Goal: Navigation & Orientation: Go to known website

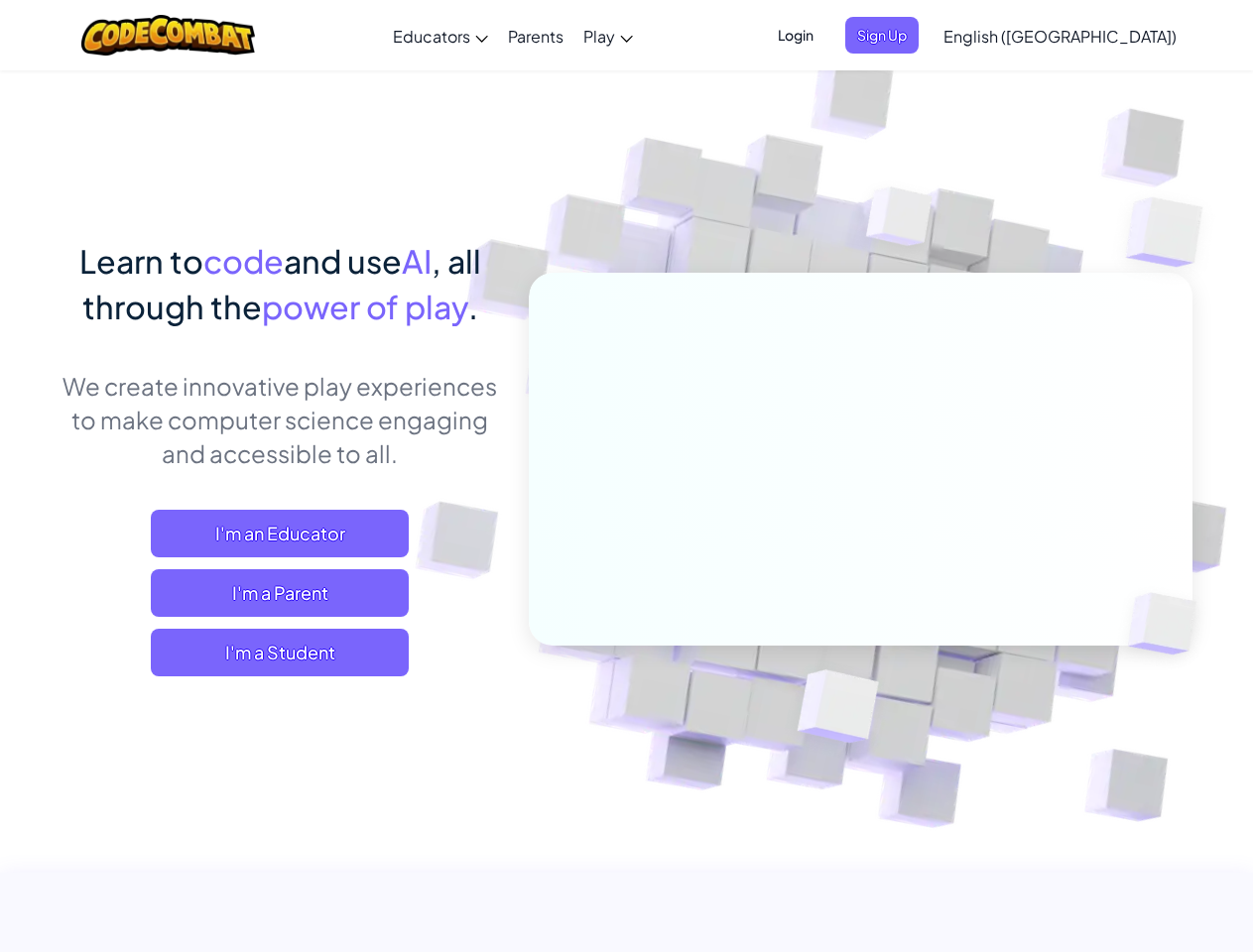
click at [825, 35] on span "Login" at bounding box center [795, 35] width 60 height 37
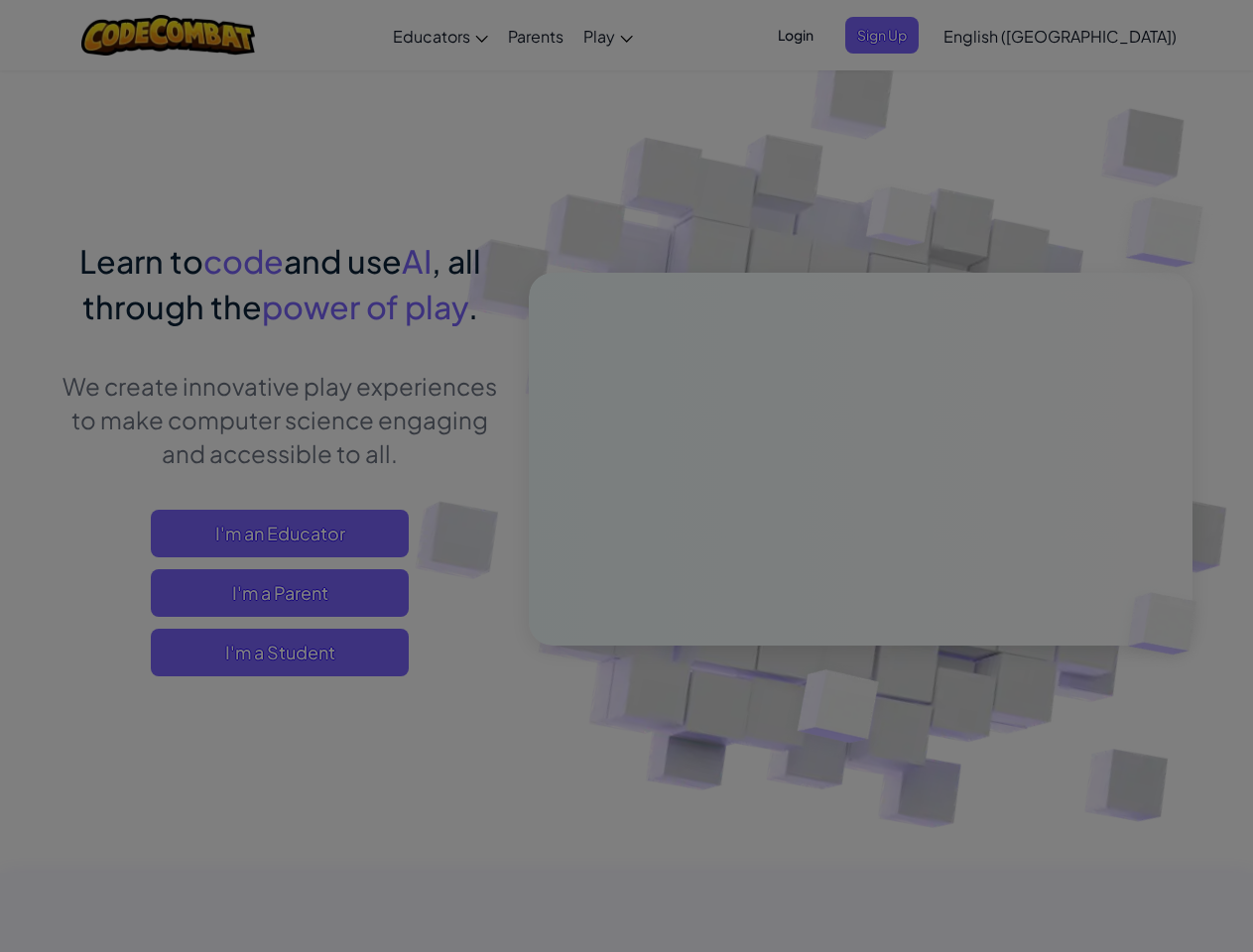
click at [914, 35] on div at bounding box center [626, 476] width 1253 height 952
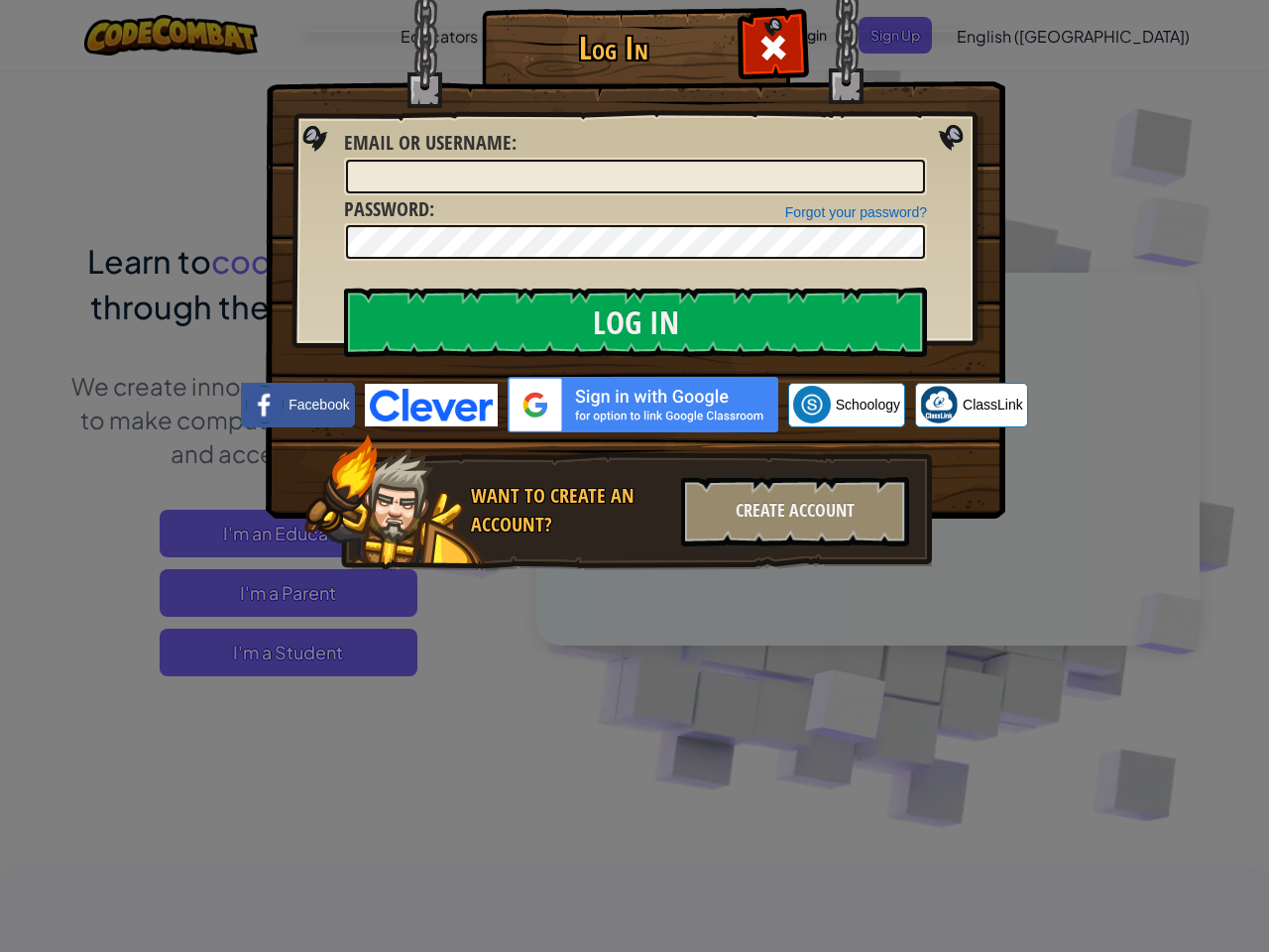
click at [1003, 35] on div "Log In Unknown Error Email or Username : Forgot your password? Password : Log I…" at bounding box center [634, 476] width 1269 height 952
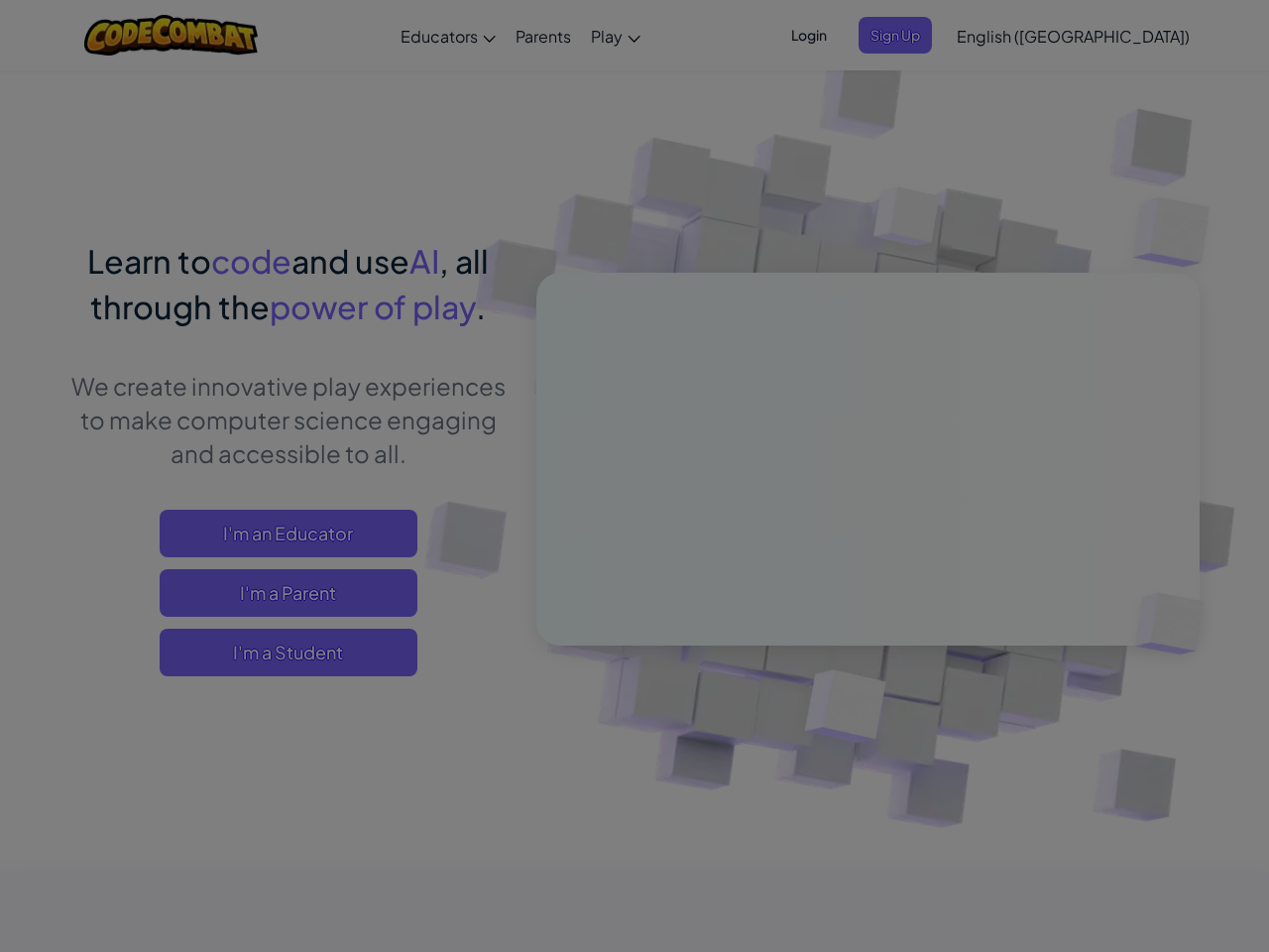
click at [1003, 35] on div "Log In Unknown Error Email or Username : Forgot your password? Password : Log I…" at bounding box center [634, 476] width 1269 height 952
click at [1109, 36] on div at bounding box center [634, 476] width 1269 height 952
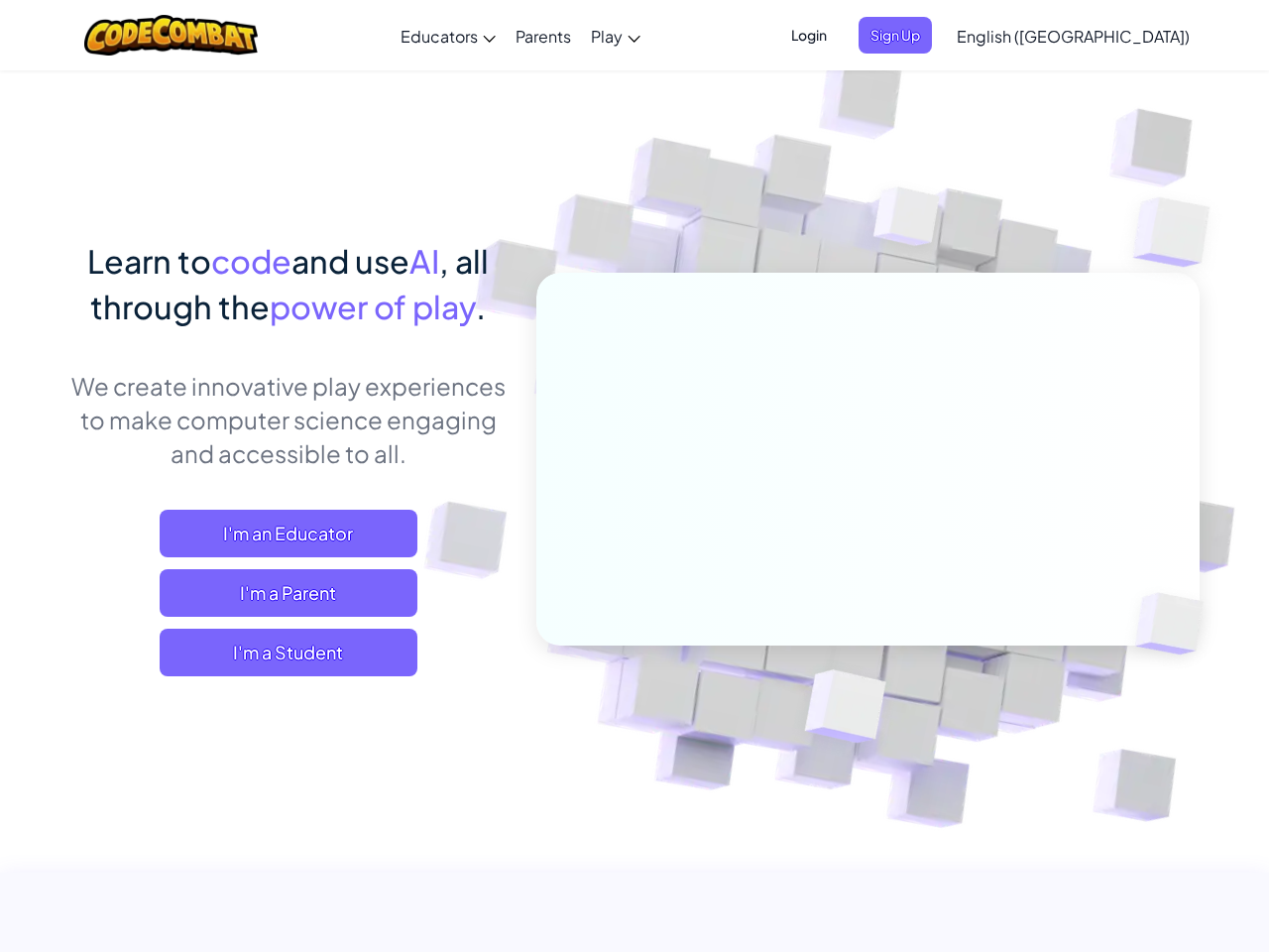
click at [280, 653] on span "I'm a Student" at bounding box center [288, 653] width 258 height 48
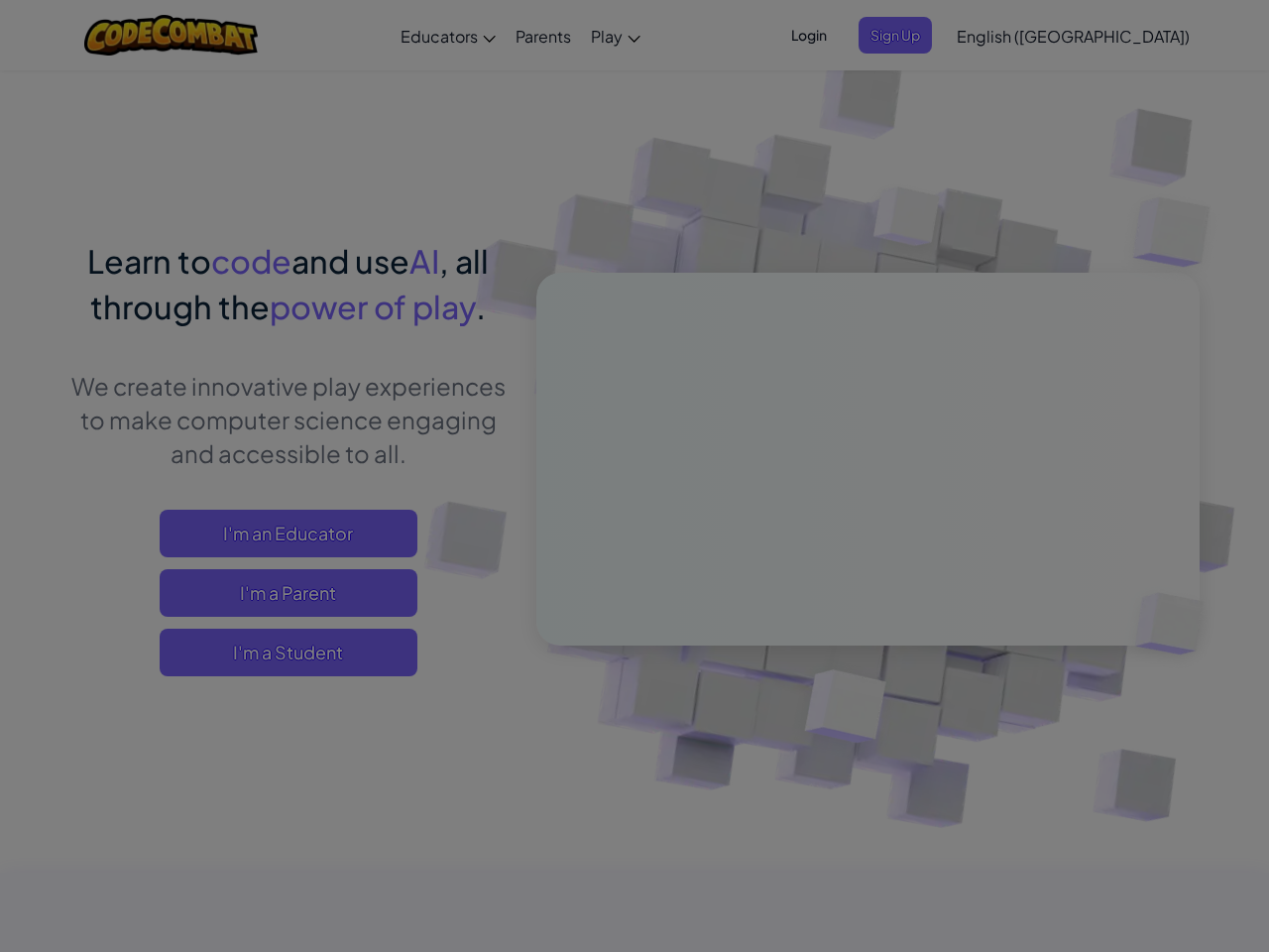
click at [280, 653] on div at bounding box center [634, 476] width 1269 height 952
